Goal: Task Accomplishment & Management: Complete application form

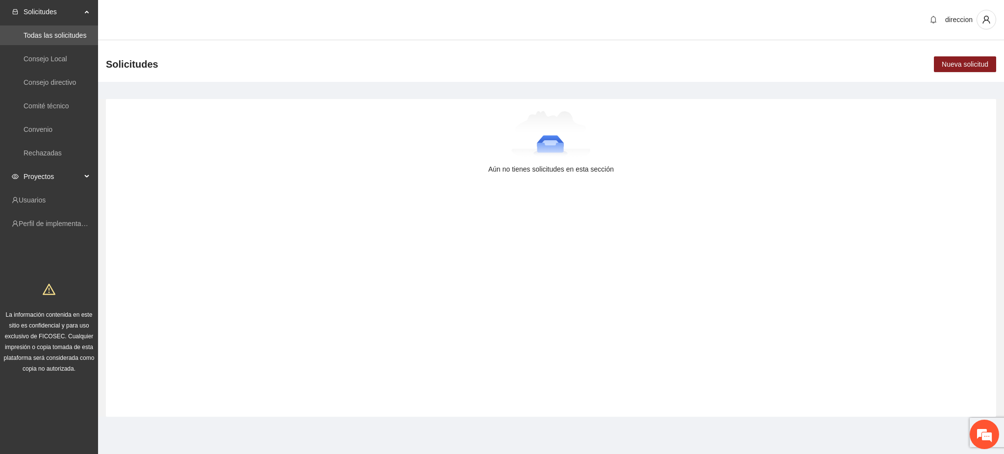
click at [34, 179] on span "Proyectos" at bounding box center [53, 177] width 58 height 20
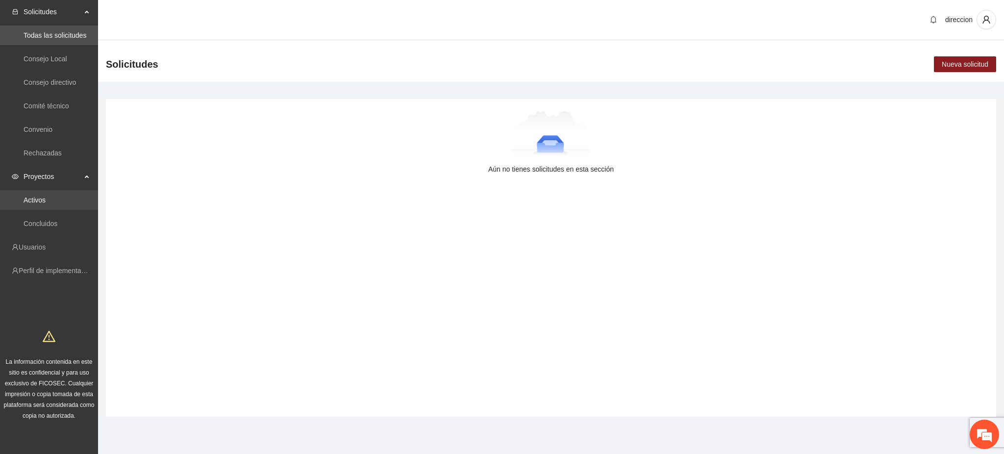
click at [34, 196] on link "Activos" at bounding box center [35, 200] width 22 height 8
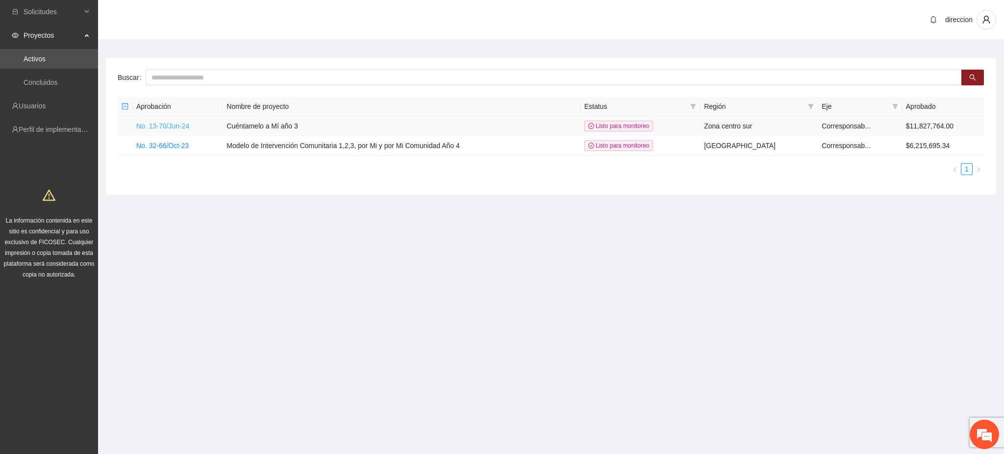
click at [148, 125] on link "No. 13-70/Jun-24" at bounding box center [162, 126] width 53 height 8
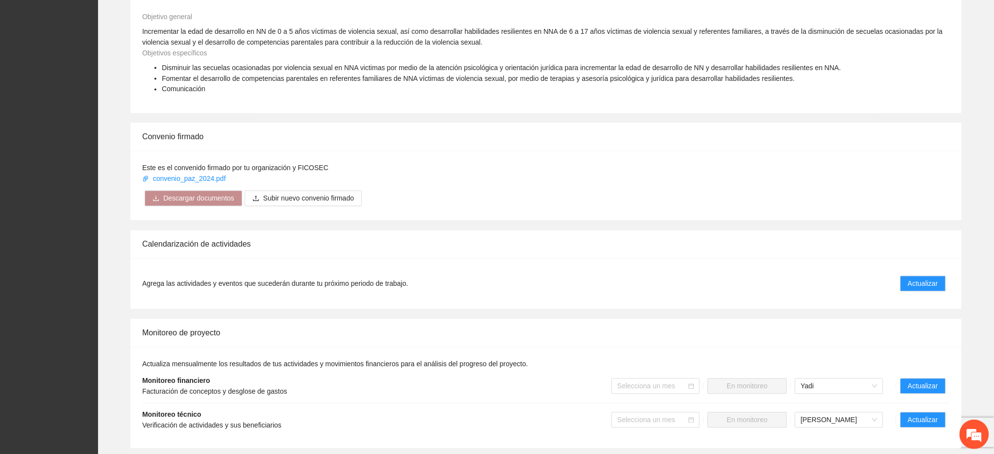
scroll to position [784, 0]
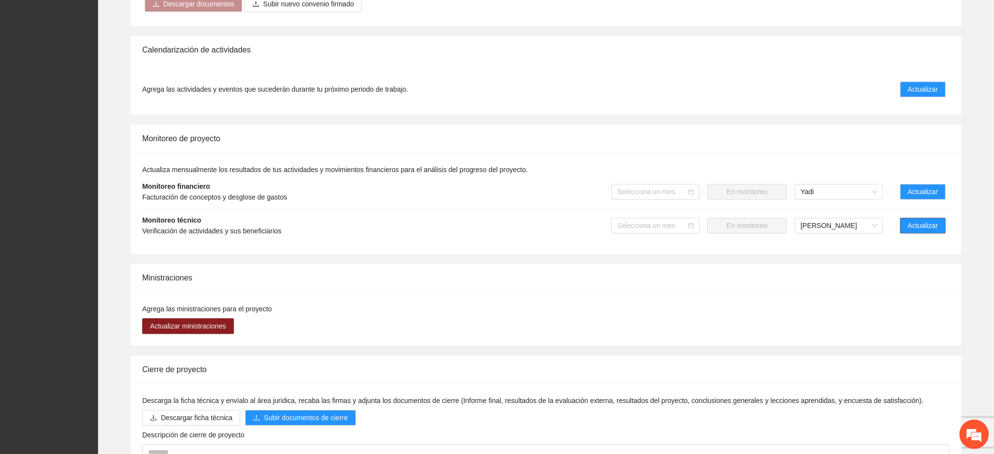
click at [922, 220] on span "Actualizar" at bounding box center [923, 225] width 30 height 11
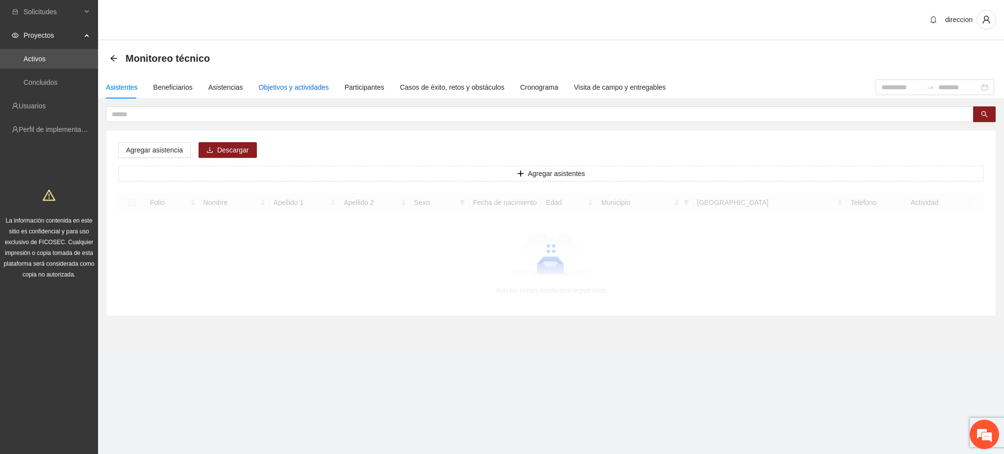
click at [274, 87] on div "Objetivos y actividades" at bounding box center [294, 87] width 70 height 11
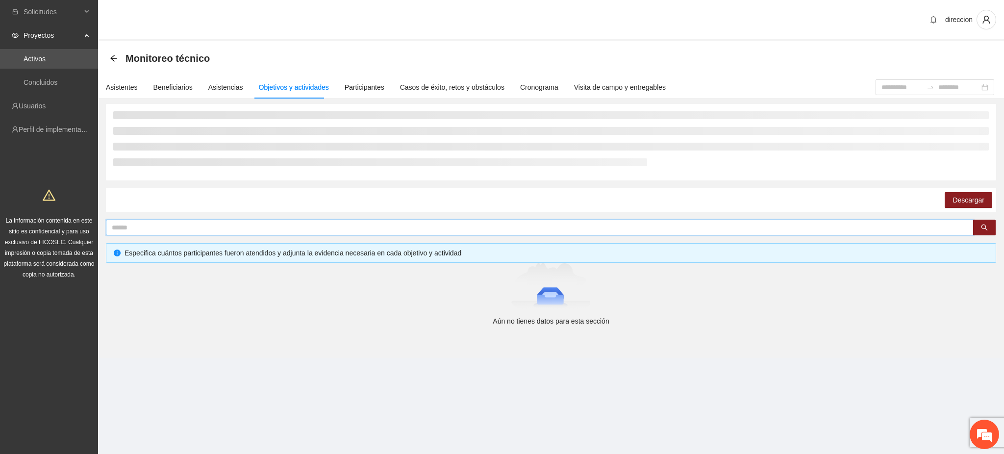
click at [134, 227] on input "text" at bounding box center [536, 227] width 848 height 11
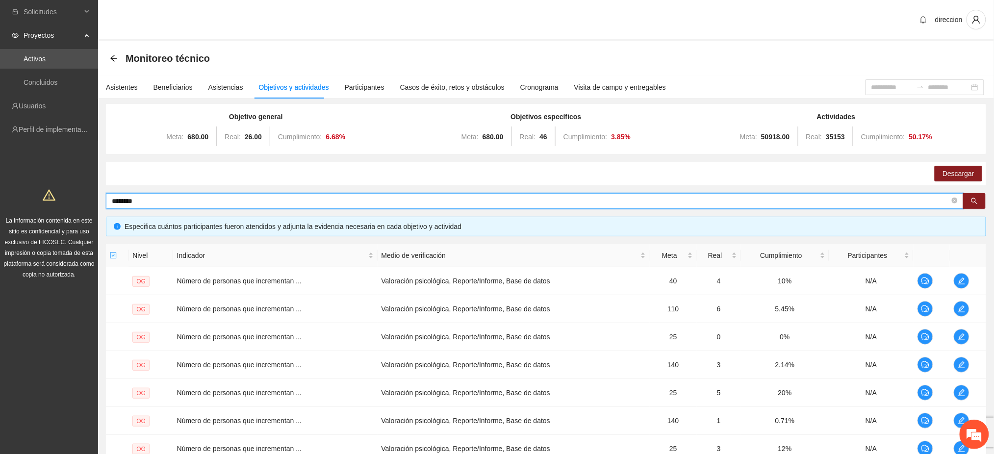
type input "********"
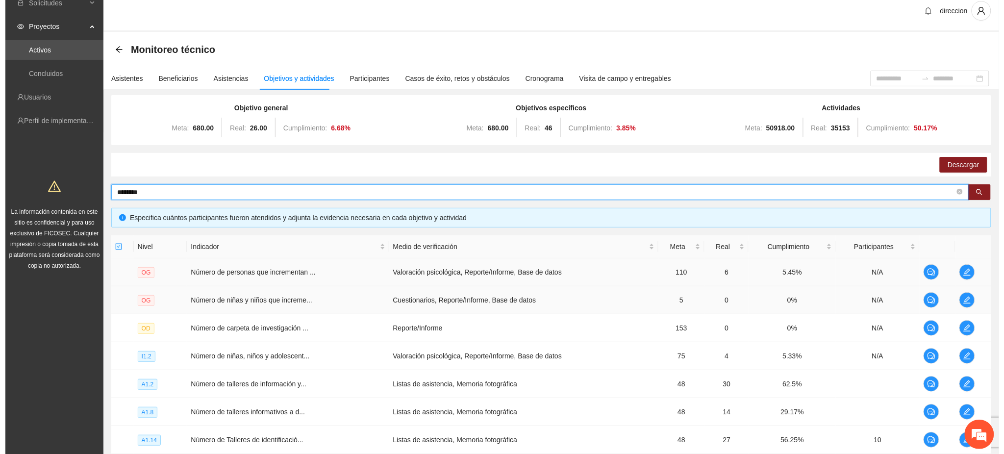
scroll to position [130, 0]
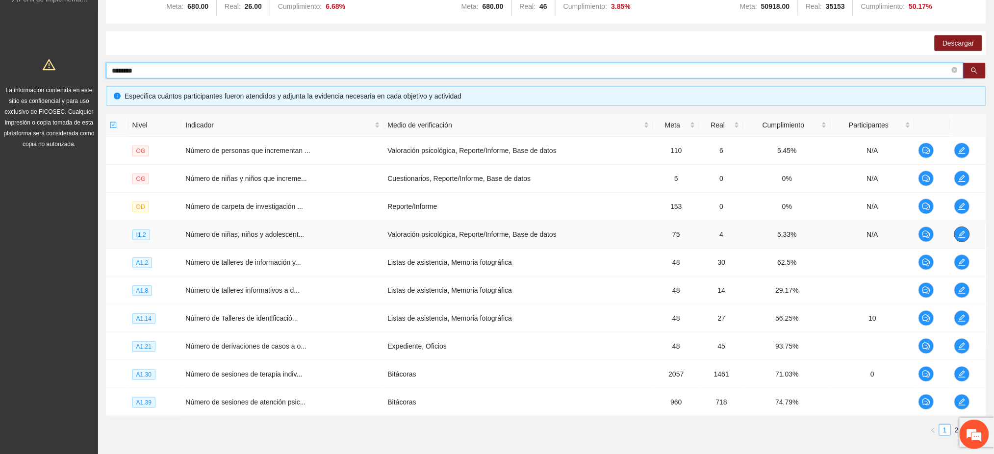
click at [957, 232] on span "edit" at bounding box center [961, 234] width 15 height 8
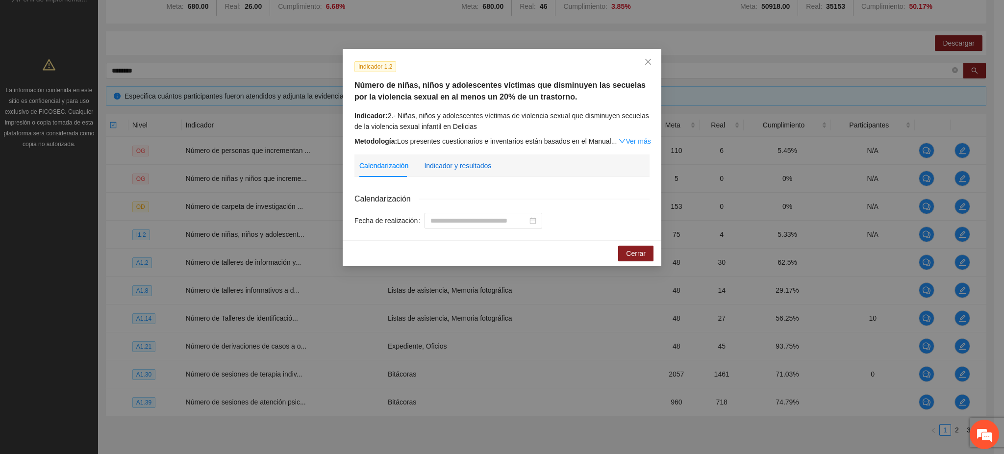
click at [464, 168] on div "Indicador y resultados" at bounding box center [457, 165] width 67 height 11
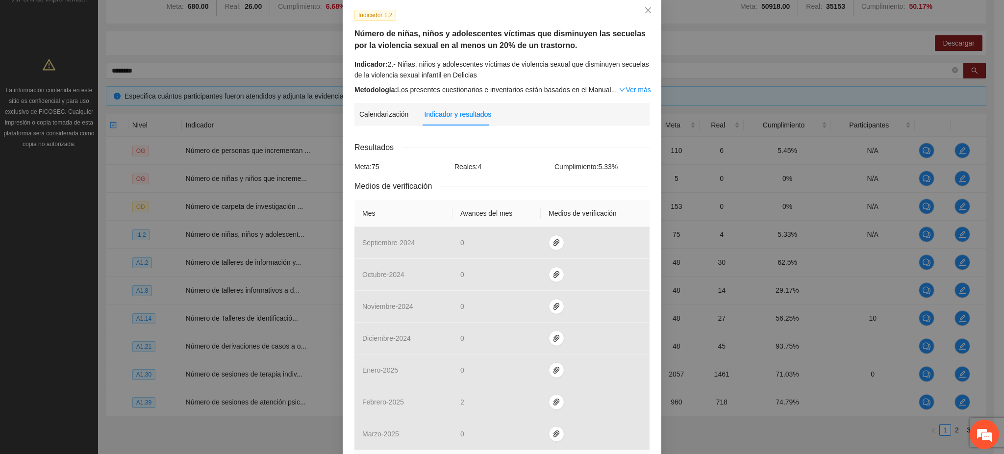
scroll to position [261, 0]
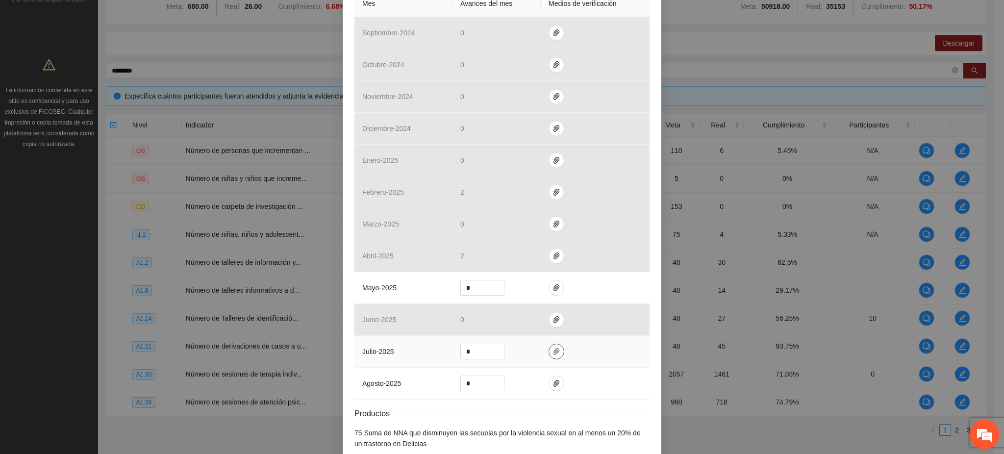
click at [549, 353] on span "paper-clip" at bounding box center [556, 352] width 15 height 8
click at [508, 314] on button "Adjuntar documento" at bounding box center [520, 322] width 88 height 16
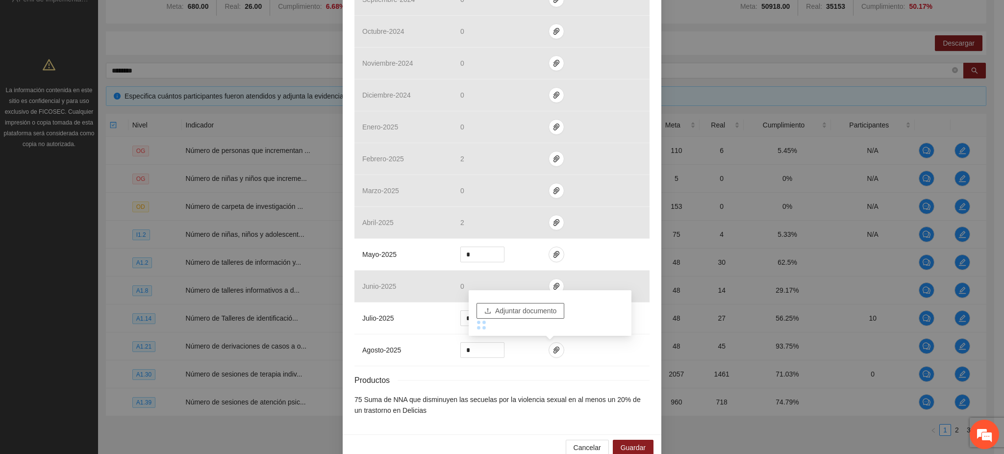
scroll to position [313, 0]
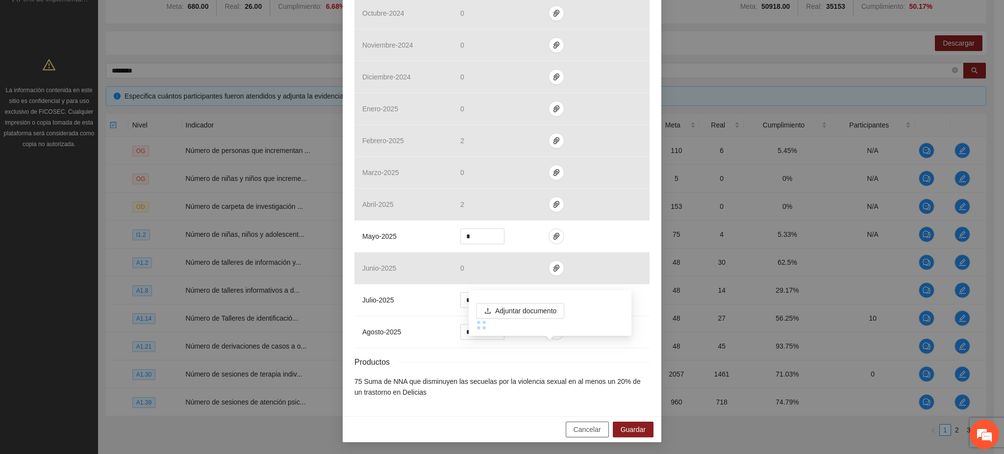
click at [574, 426] on span "Cancelar" at bounding box center [587, 429] width 27 height 11
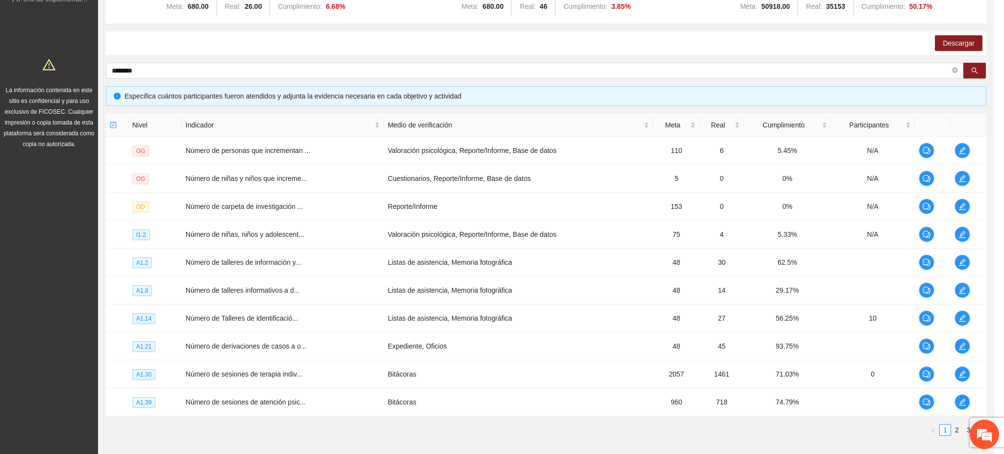
scroll to position [264, 0]
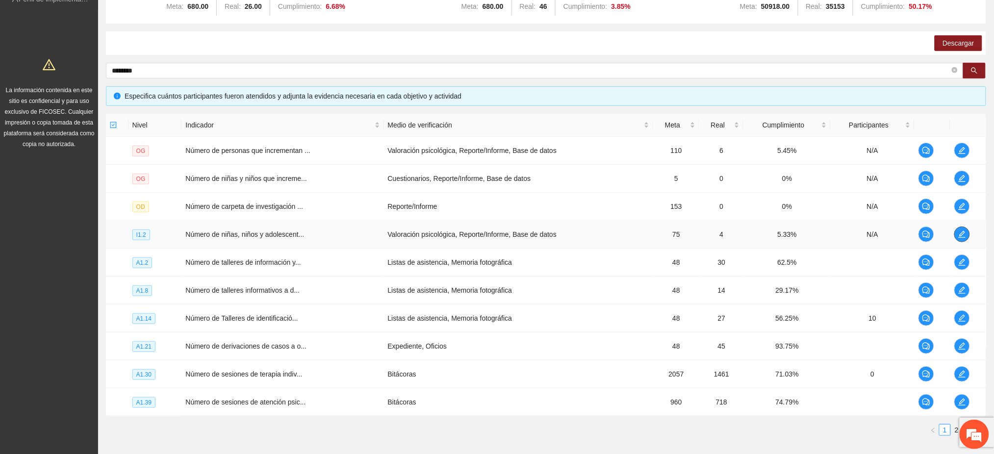
click at [960, 235] on icon "edit" at bounding box center [961, 234] width 7 height 7
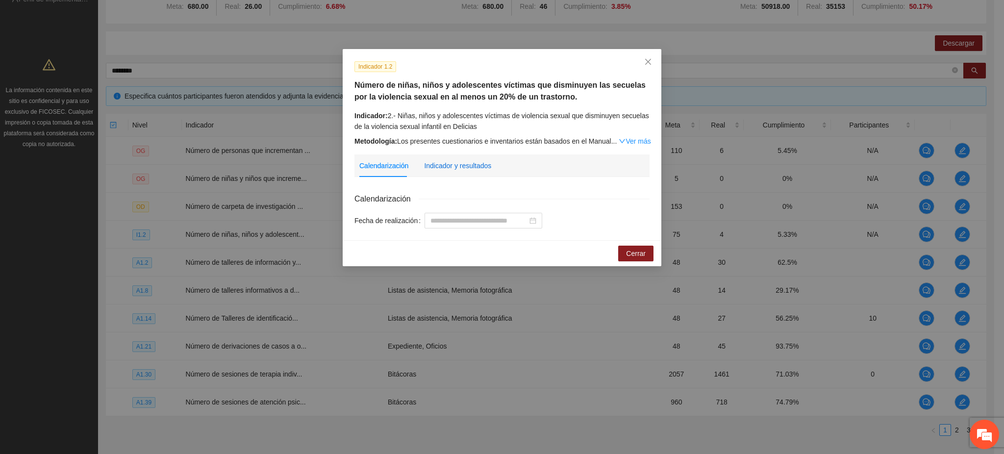
click at [454, 164] on div "Indicador y resultados" at bounding box center [457, 165] width 67 height 11
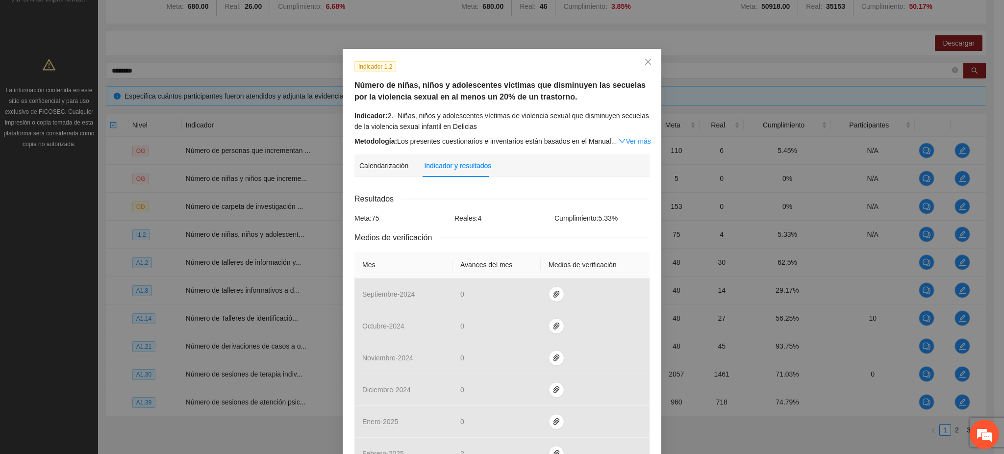
scroll to position [313, 0]
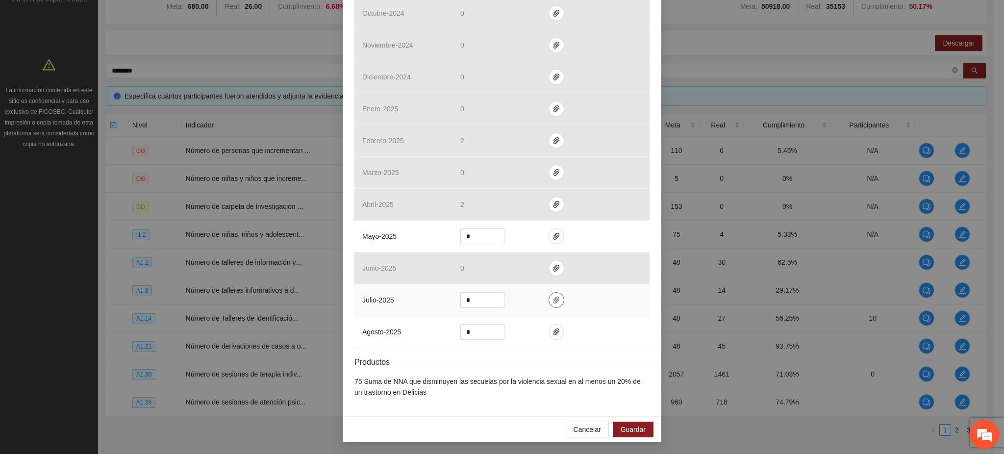
click at [550, 306] on button "button" at bounding box center [557, 300] width 16 height 16
click at [529, 271] on span "Adjuntar documento" at bounding box center [525, 269] width 61 height 11
